Goal: Task Accomplishment & Management: Complete application form

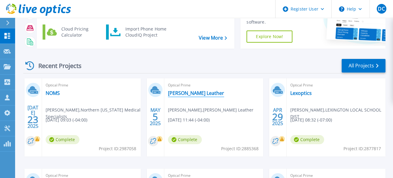
scroll to position [52, 0]
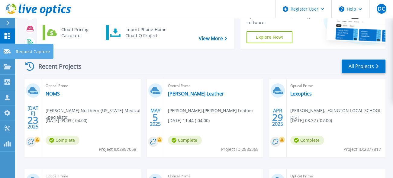
click at [11, 52] on link "Request Capture Request Capture" at bounding box center [7, 51] width 15 height 15
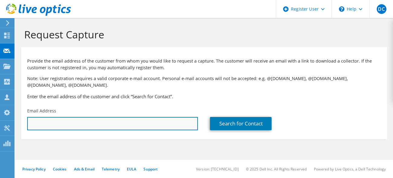
click at [156, 117] on input "text" at bounding box center [112, 123] width 171 height 13
paste input "christopher.badenhop@henrycountyohio.gov"
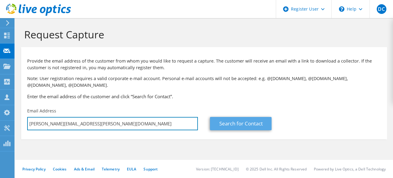
type input "christopher.badenhop@henrycountyohio.gov"
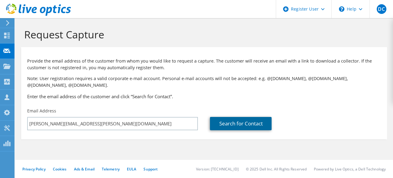
click at [233, 120] on link "Search for Contact" at bounding box center [241, 123] width 62 height 13
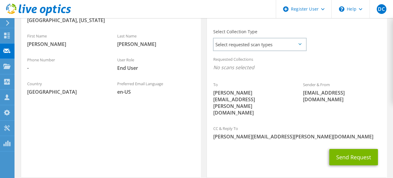
scroll to position [172, 0]
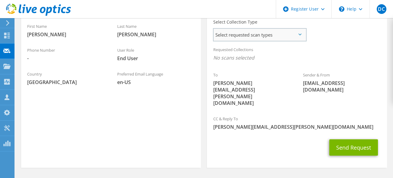
click at [263, 29] on span "Select requested scan types" at bounding box center [260, 35] width 92 height 12
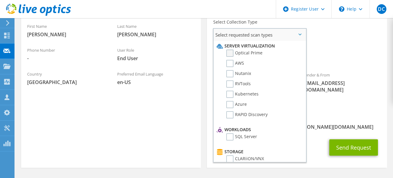
click at [249, 50] on label "Optical Prime" at bounding box center [244, 53] width 36 height 7
click at [0, 0] on input "Optical Prime" at bounding box center [0, 0] width 0 height 0
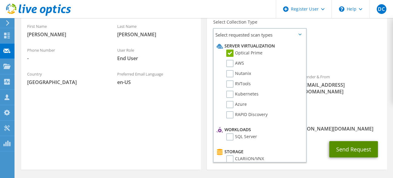
click at [349, 141] on button "Send Request" at bounding box center [353, 149] width 49 height 16
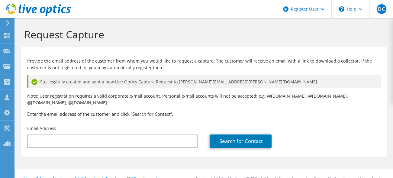
click at [37, 35] on h1 "Request Capture" at bounding box center [202, 34] width 357 height 13
